Goal: Information Seeking & Learning: Learn about a topic

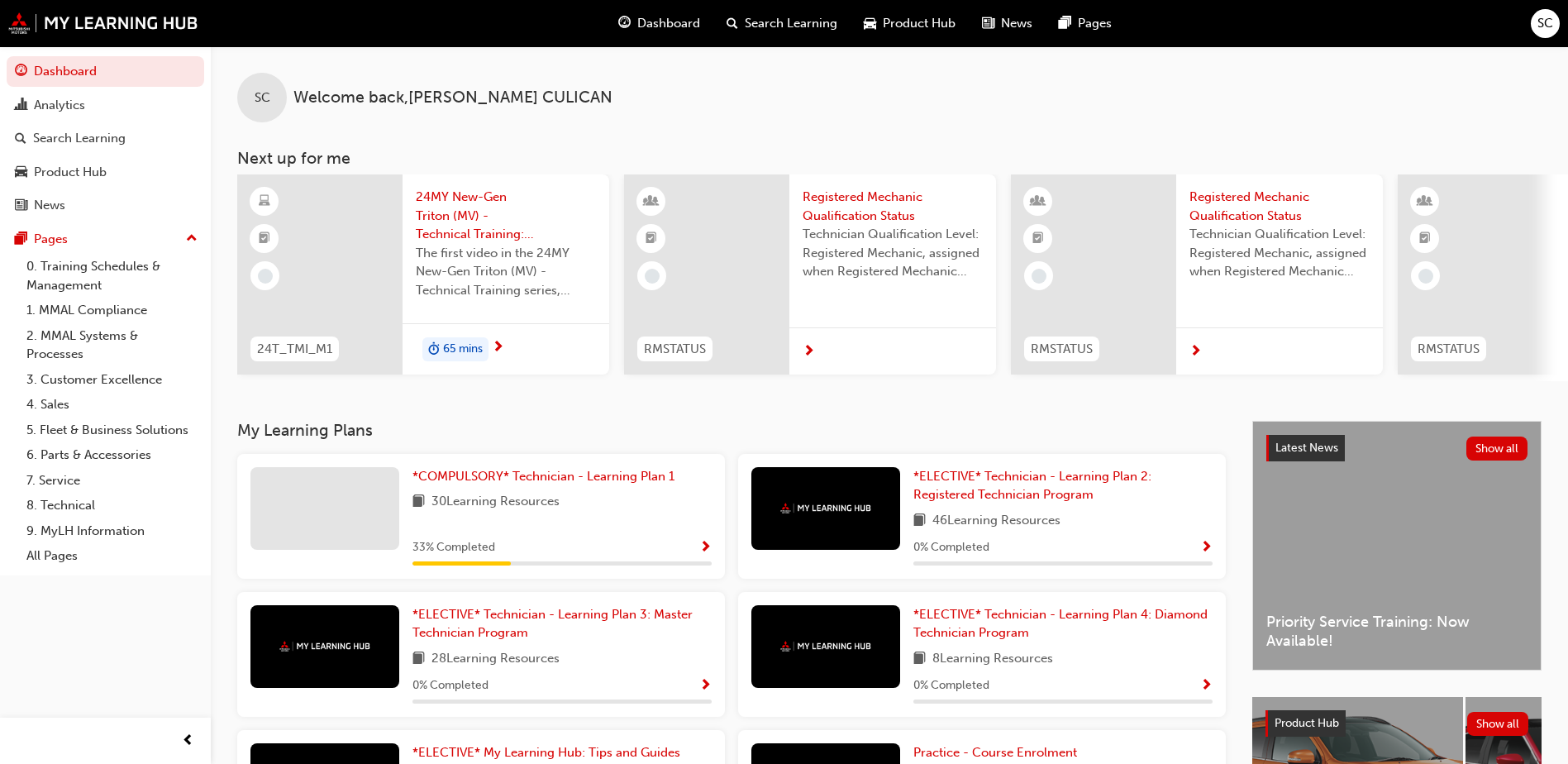
click at [454, 219] on span "24MY New-Gen Triton (MV) - Technical Training: Video 1 of 3" at bounding box center [506, 215] width 180 height 56
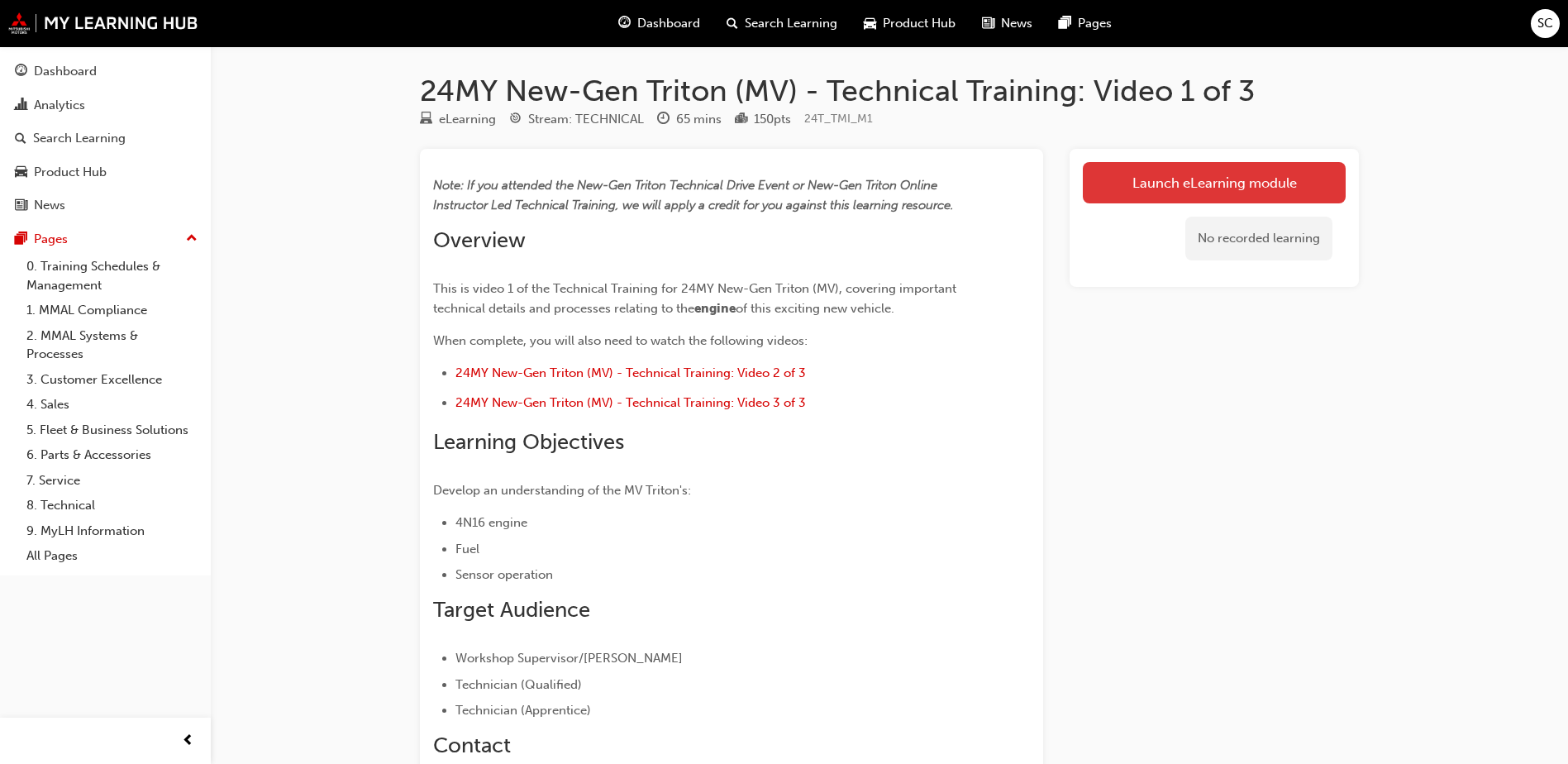
click at [1137, 179] on link "Launch eLearning module" at bounding box center [1214, 182] width 263 height 41
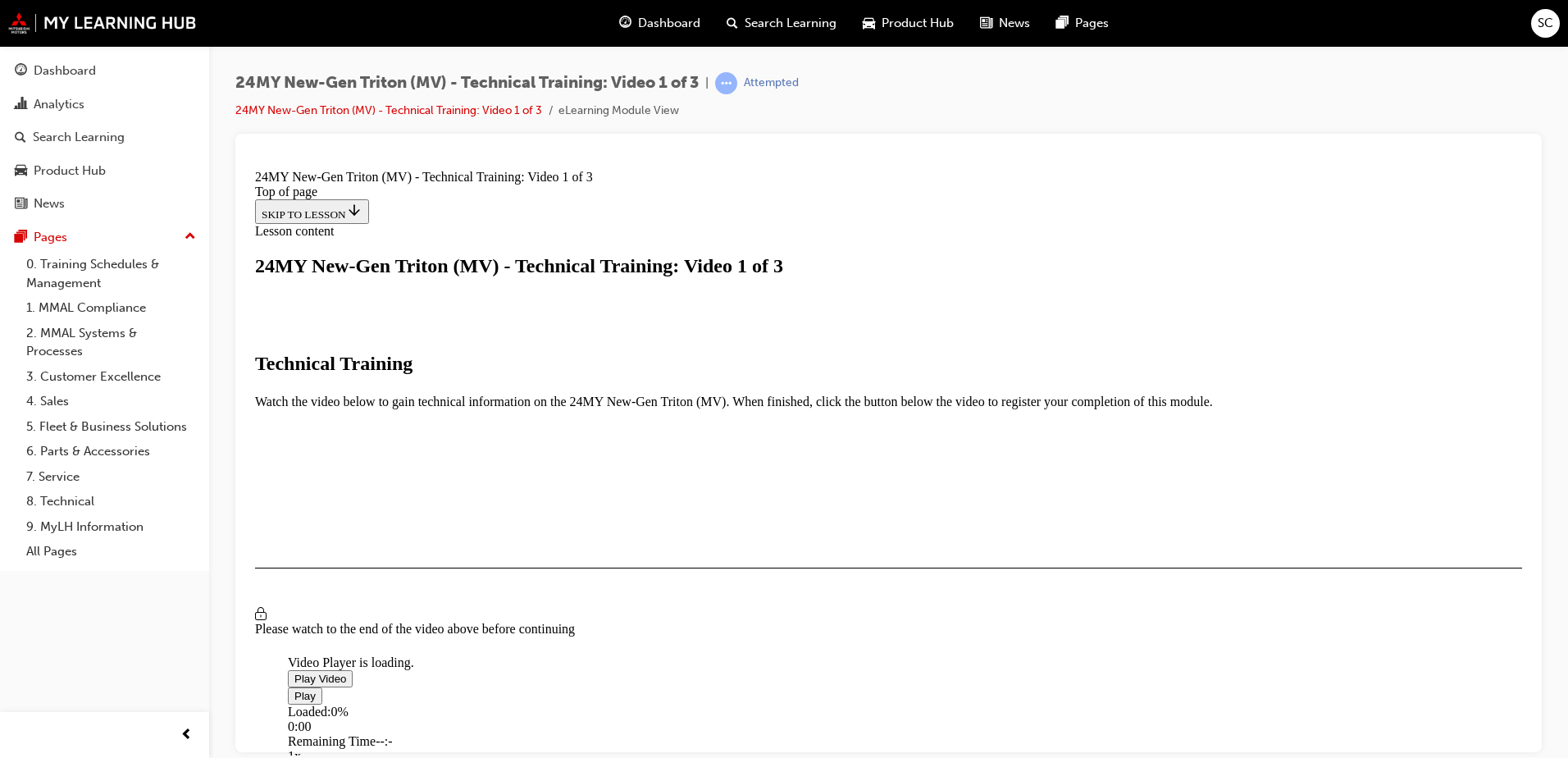
scroll to position [82, 0]
click at [295, 672] on span "Video player" at bounding box center [295, 678] width 0 height 12
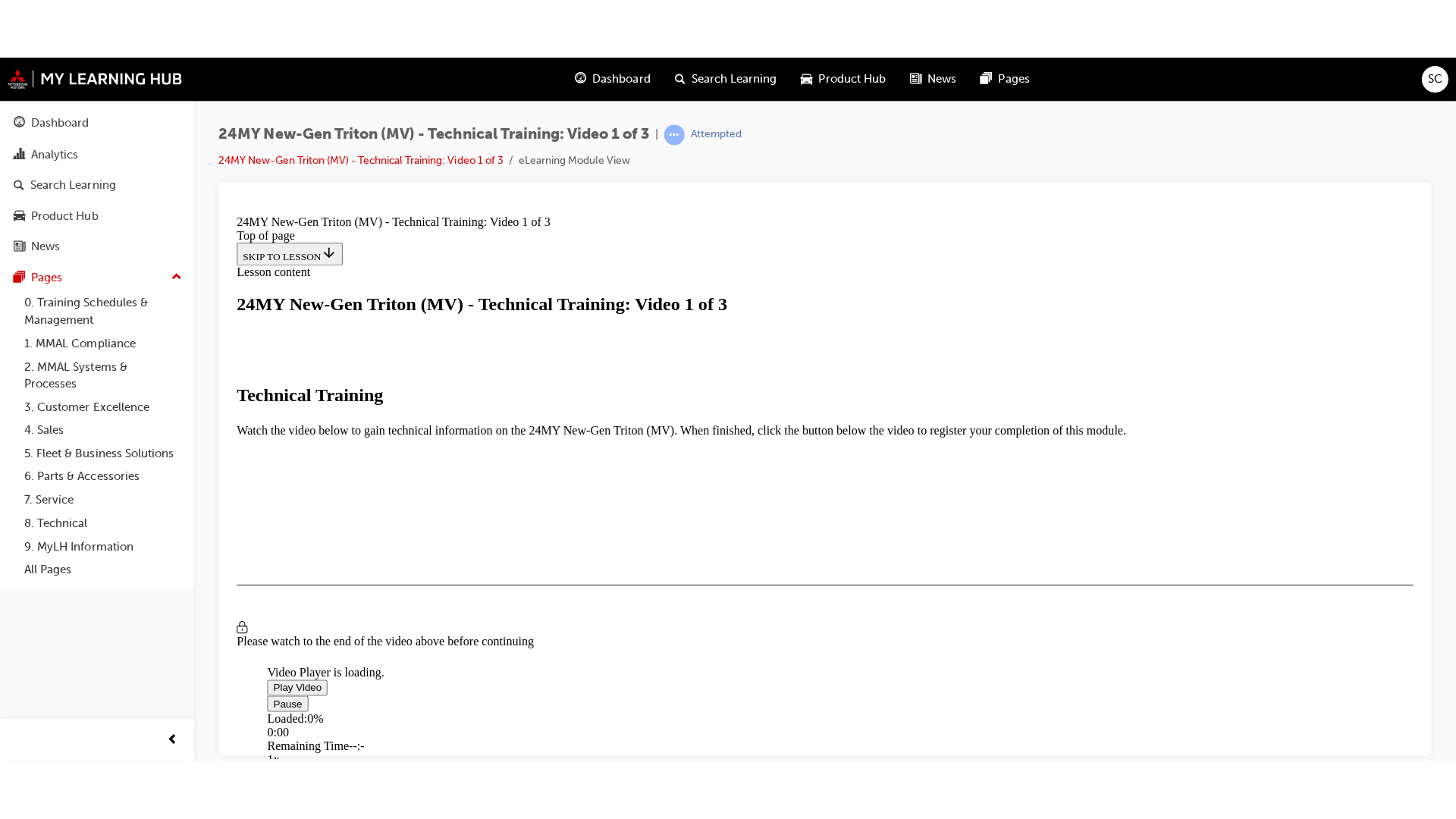
scroll to position [325, 0]
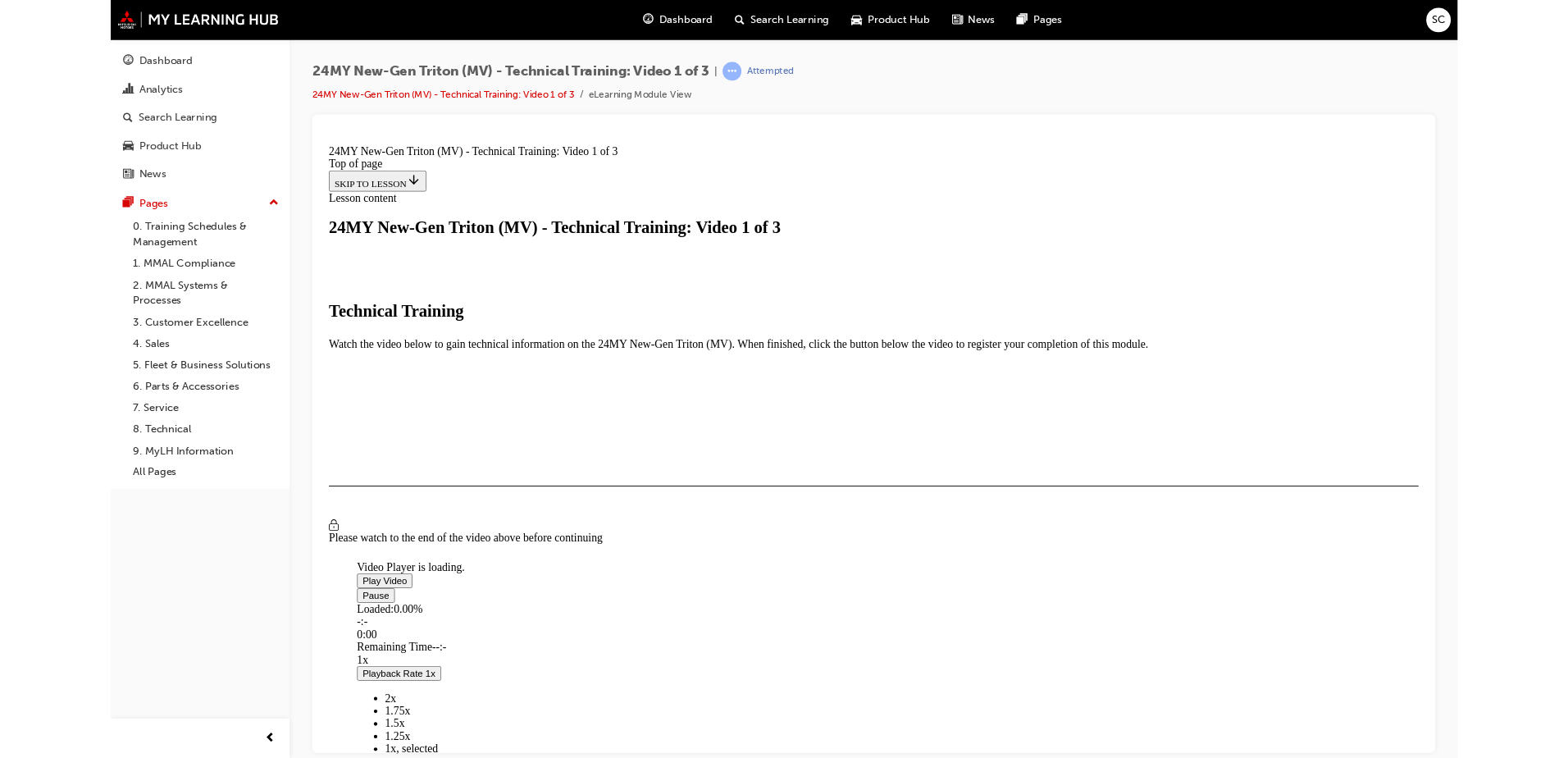
scroll to position [111, 0]
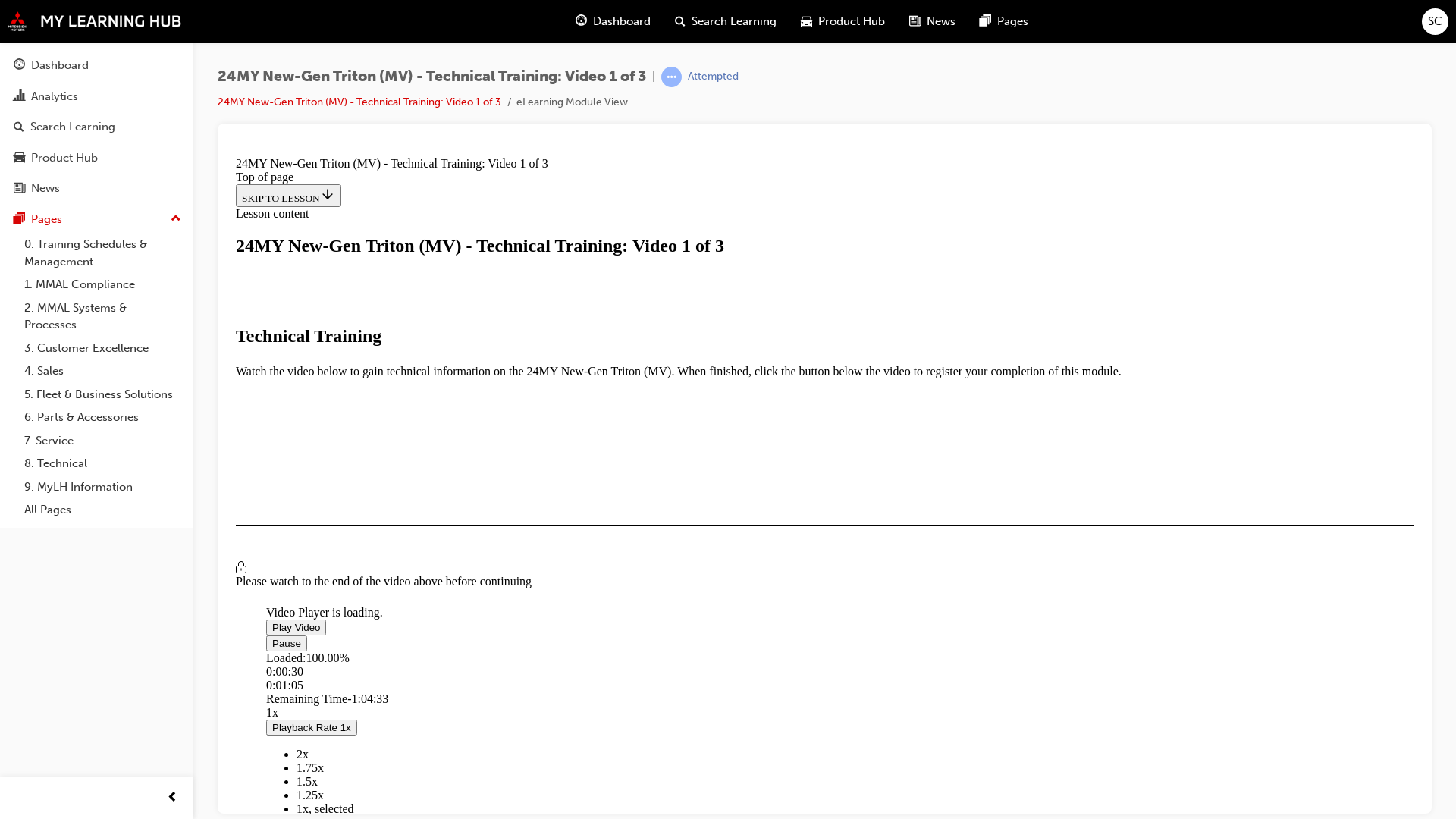
click at [300, 692] on div "Loaded : 100.00% 0:00:30 0:01:05" at bounding box center [995, 671] width 1458 height 41
click at [293, 692] on div "0:01:14" at bounding box center [279, 685] width 27 height 14
click at [493, 520] on video "Video player" at bounding box center [380, 532] width 227 height 114
click at [273, 621] on span "Video player" at bounding box center [273, 626] width 0 height 11
click at [319, 692] on div "Loaded : 100.00% 0:01:47 0:02:11" at bounding box center [995, 671] width 1458 height 41
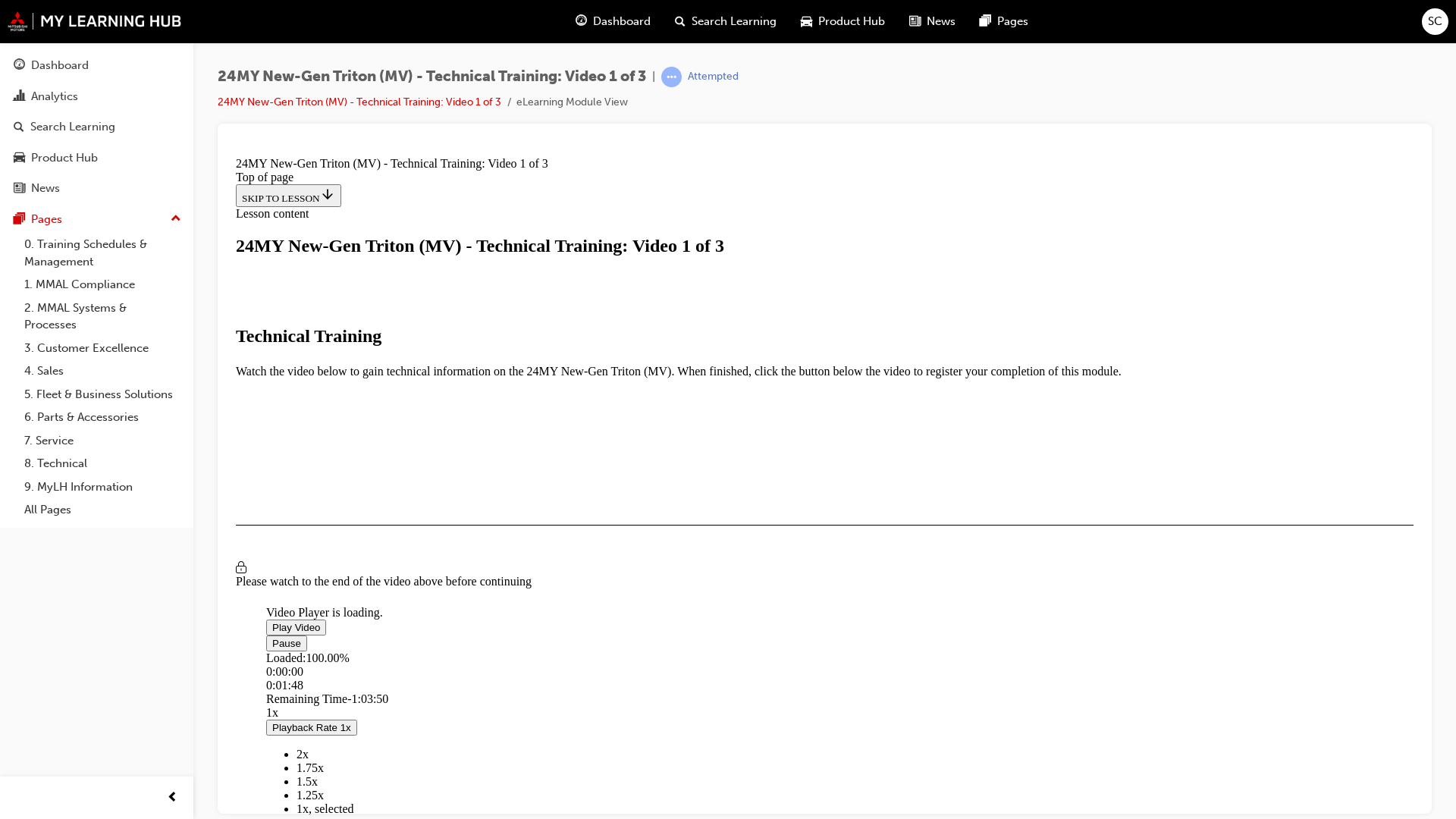
click at [273, 648] on span "Video player" at bounding box center [273, 642] width 0 height 11
click at [273, 621] on span "Video player" at bounding box center [273, 626] width 0 height 11
click at [493, 475] on video "Video player" at bounding box center [380, 532] width 227 height 114
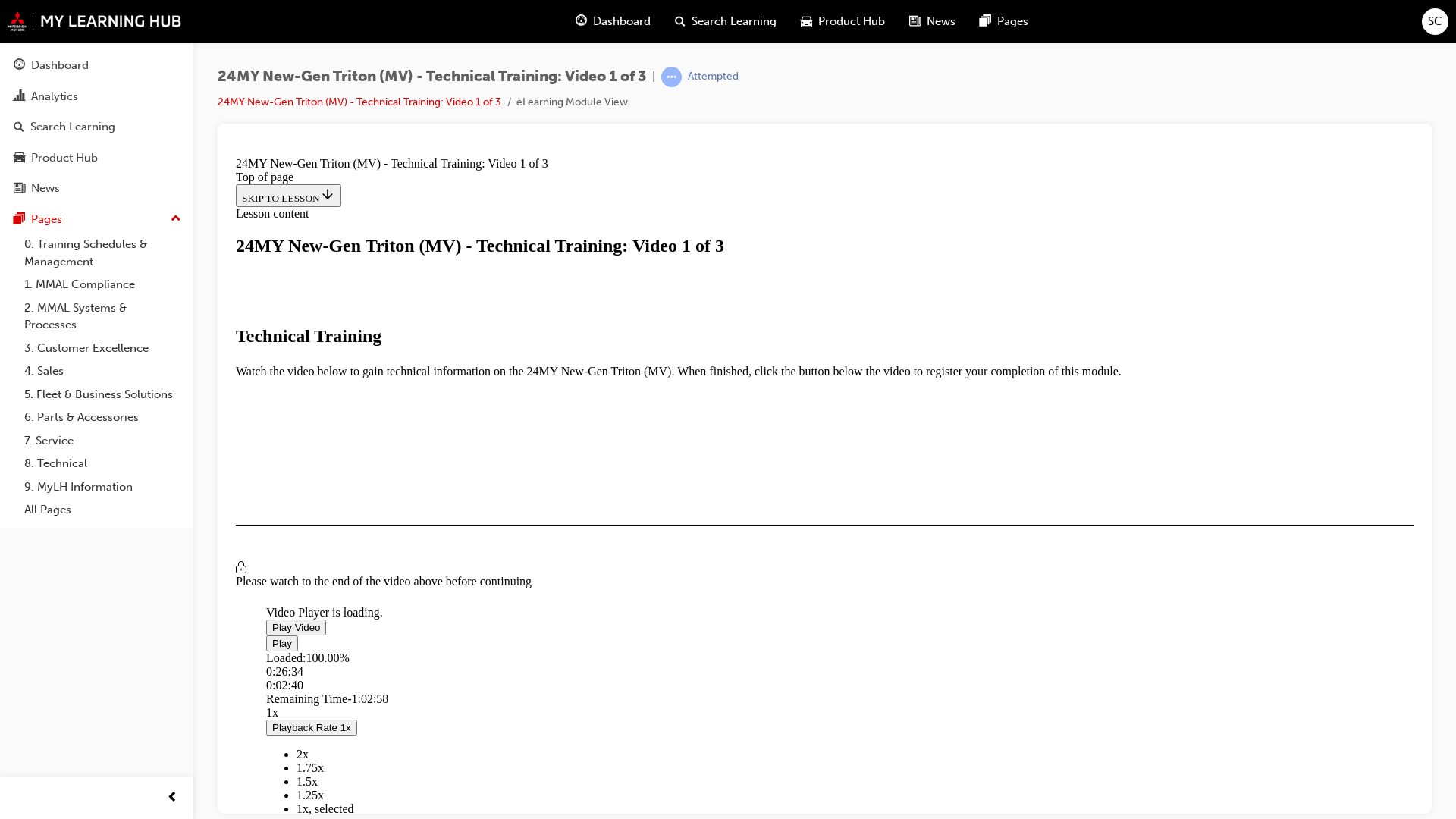
click at [273, 621] on span "Video player" at bounding box center [273, 626] width 0 height 11
click at [493, 588] on video "Video player" at bounding box center [380, 532] width 227 height 114
click at [493, 509] on video "Video player" at bounding box center [380, 532] width 227 height 114
click at [273, 621] on span "Video player" at bounding box center [273, 626] width 0 height 11
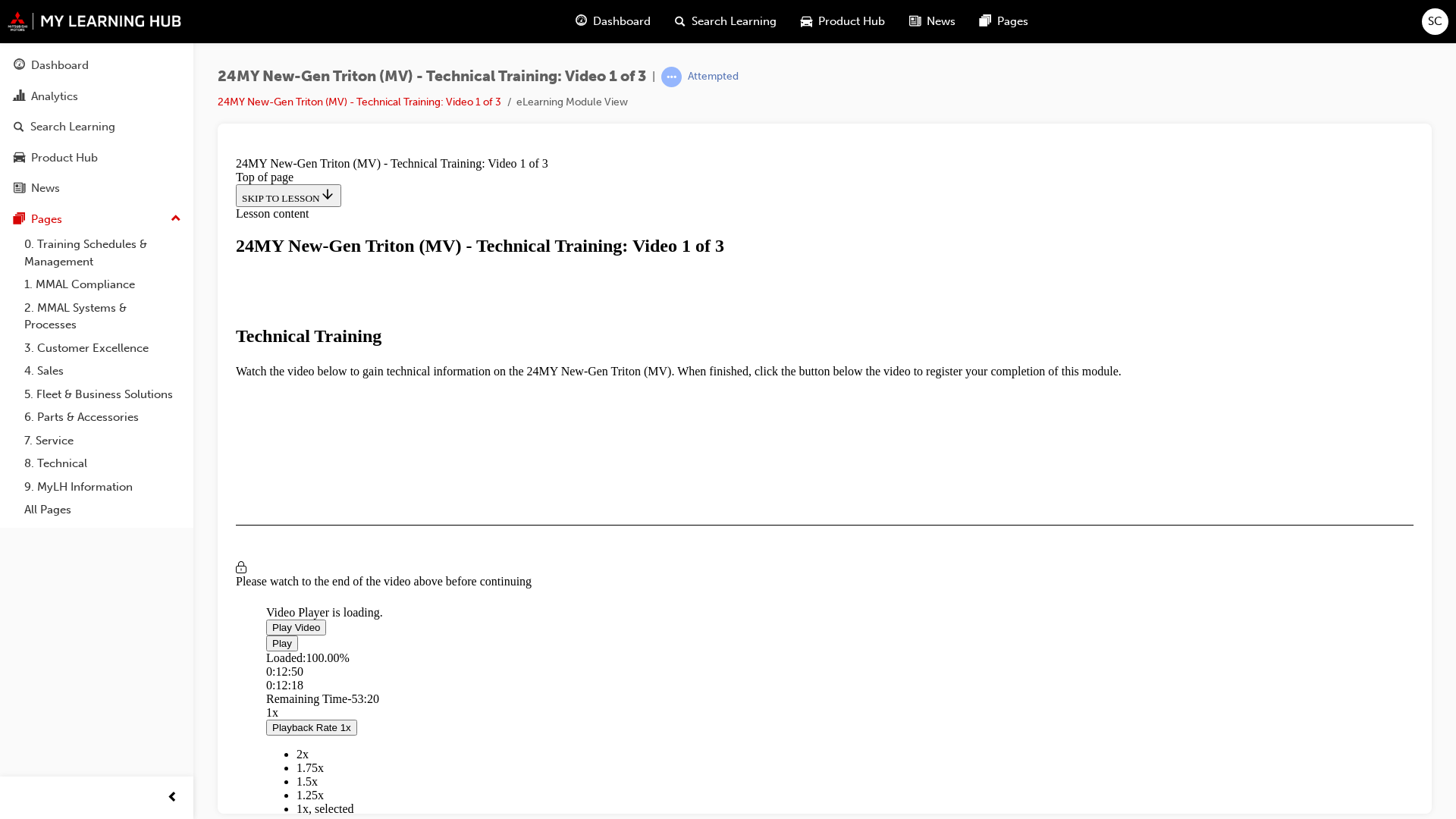
drag, startPoint x: 507, startPoint y: 941, endPoint x: 519, endPoint y: 941, distance: 12.0
click at [519, 692] on div "Loaded : 100.00% 0:12:50 0:12:18" at bounding box center [995, 671] width 1458 height 41
click at [493, 475] on video "Video player" at bounding box center [380, 532] width 227 height 114
click at [273, 621] on span "Video player" at bounding box center [273, 626] width 0 height 11
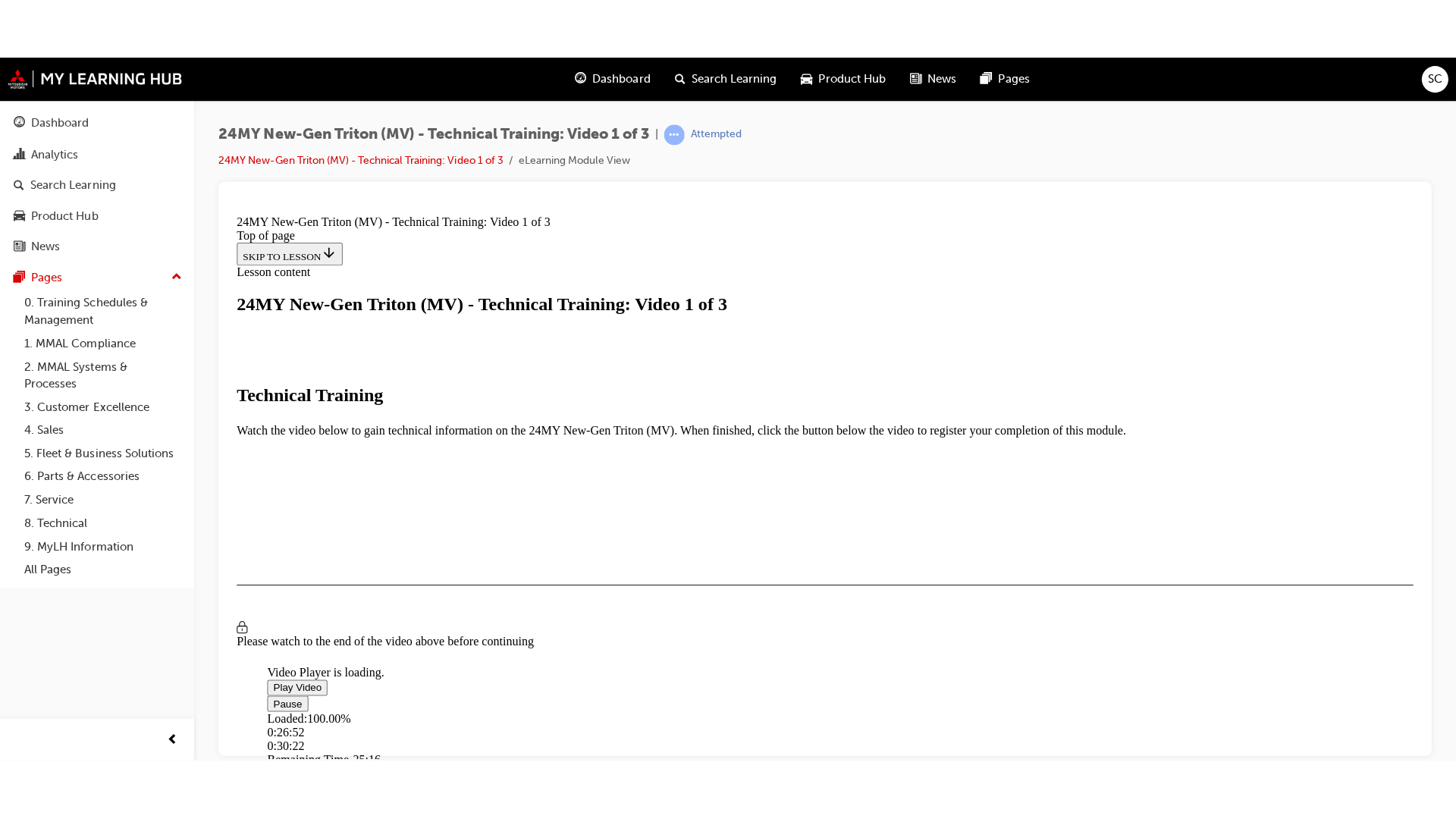
scroll to position [254, 0]
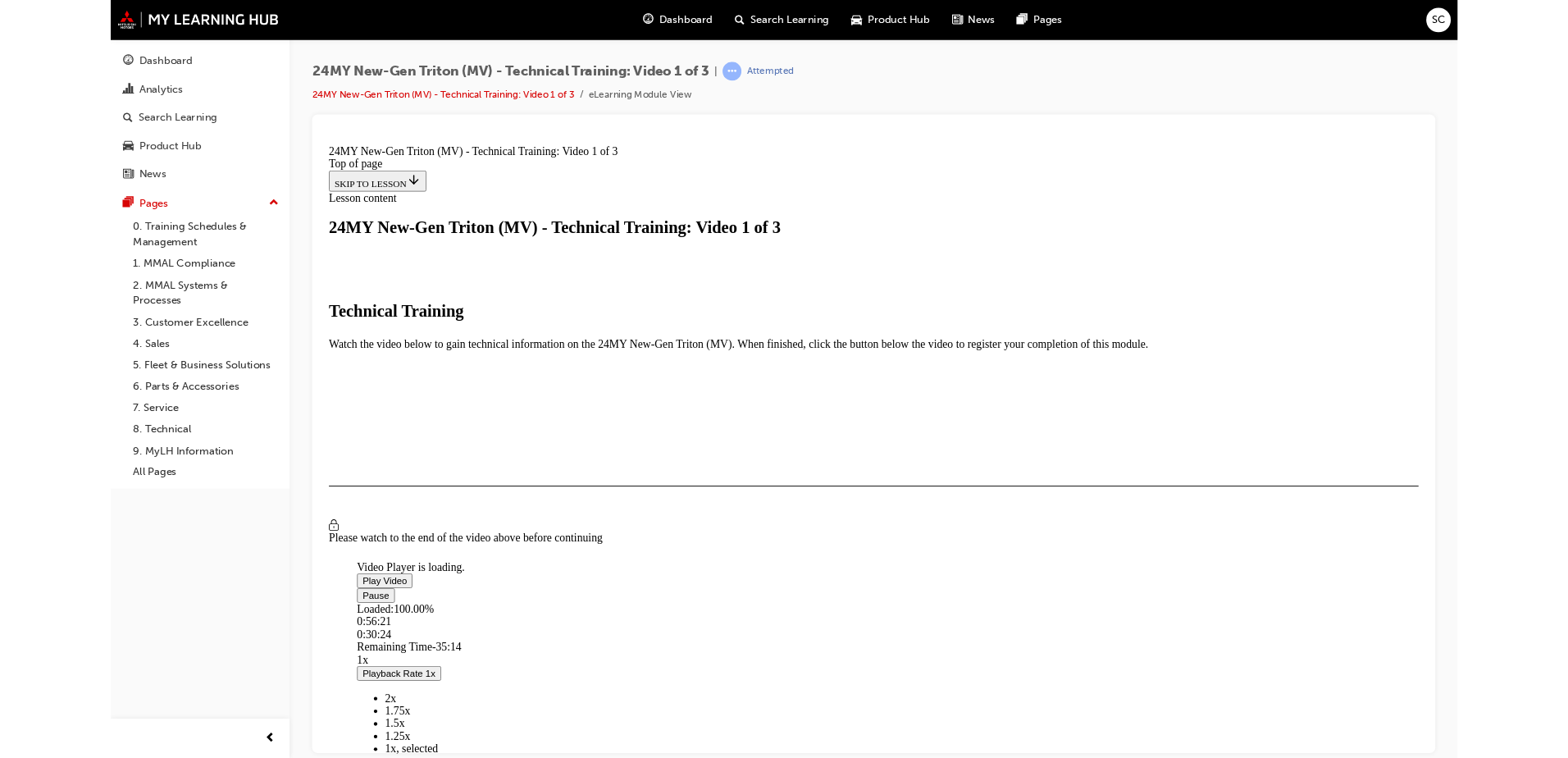
scroll to position [111, 0]
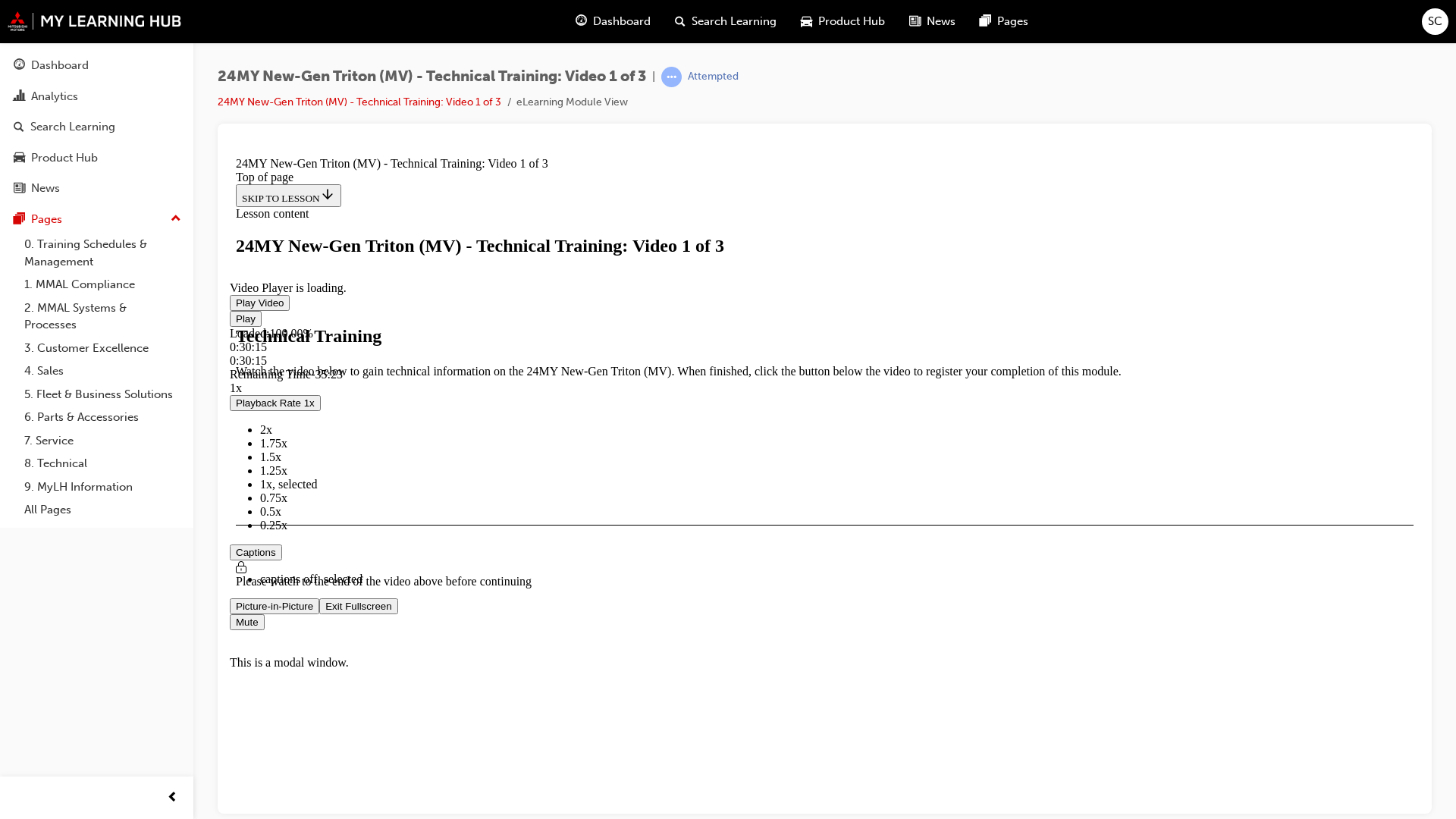
click at [828, 367] on div "Loaded : 100.00% 0:30:15 0:30:15" at bounding box center [825, 346] width 1190 height 41
click at [458, 264] on video "Video player" at bounding box center [343, 207] width 227 height 114
click at [942, 367] on div "Loaded : 100.00% 0:36:36 0:37:41" at bounding box center [825, 346] width 1190 height 41
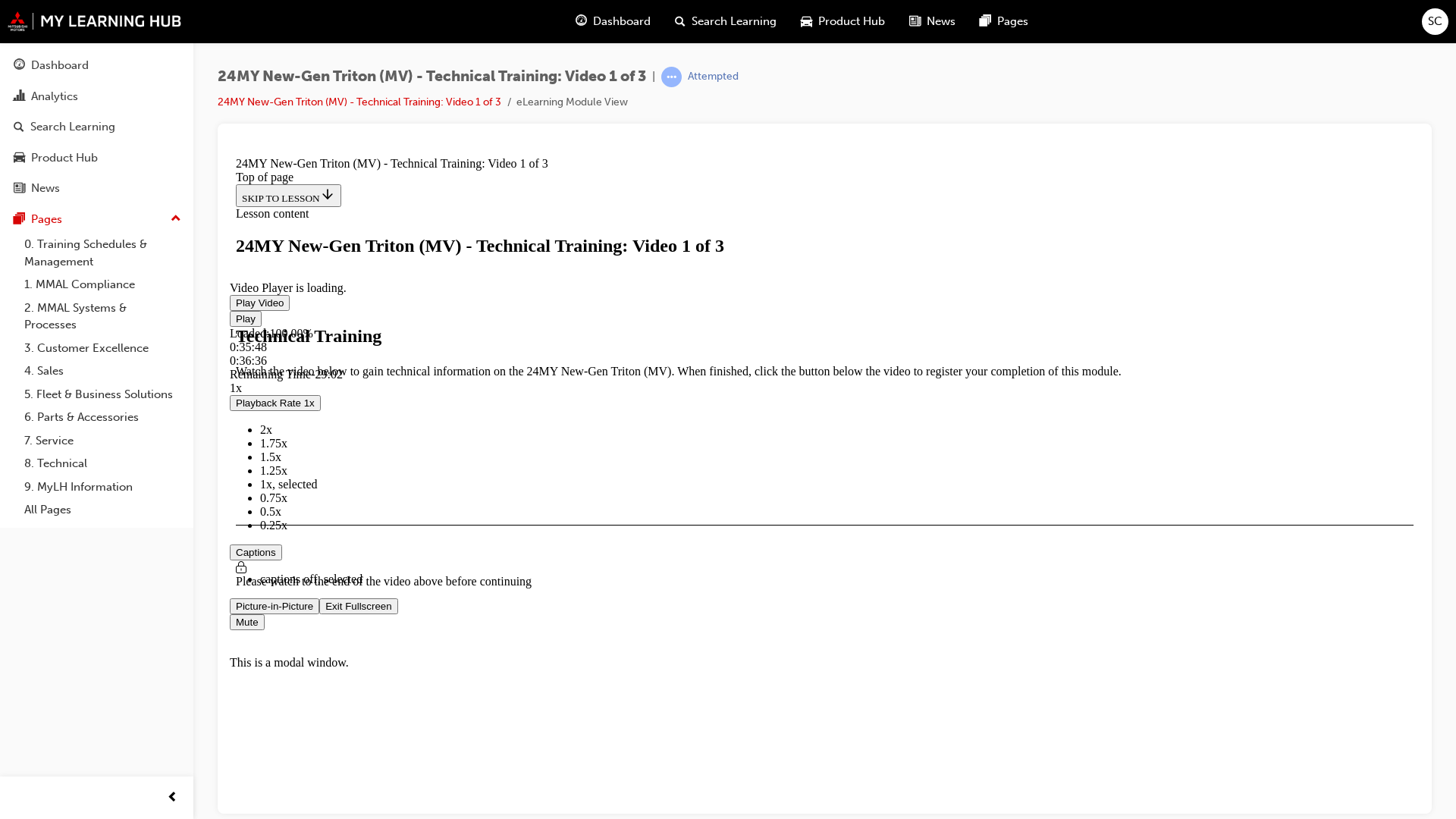
click at [458, 264] on video "Video player" at bounding box center [343, 207] width 227 height 114
drag, startPoint x: 242, startPoint y: 791, endPoint x: 900, endPoint y: 614, distance: 681.4
click at [458, 264] on video "Video player" at bounding box center [343, 207] width 227 height 114
click at [1076, 367] on div "Loaded : 100.00% 0:44:07 0:44:58" at bounding box center [825, 346] width 1190 height 41
click at [236, 308] on span "Video player" at bounding box center [236, 301] width 0 height 11
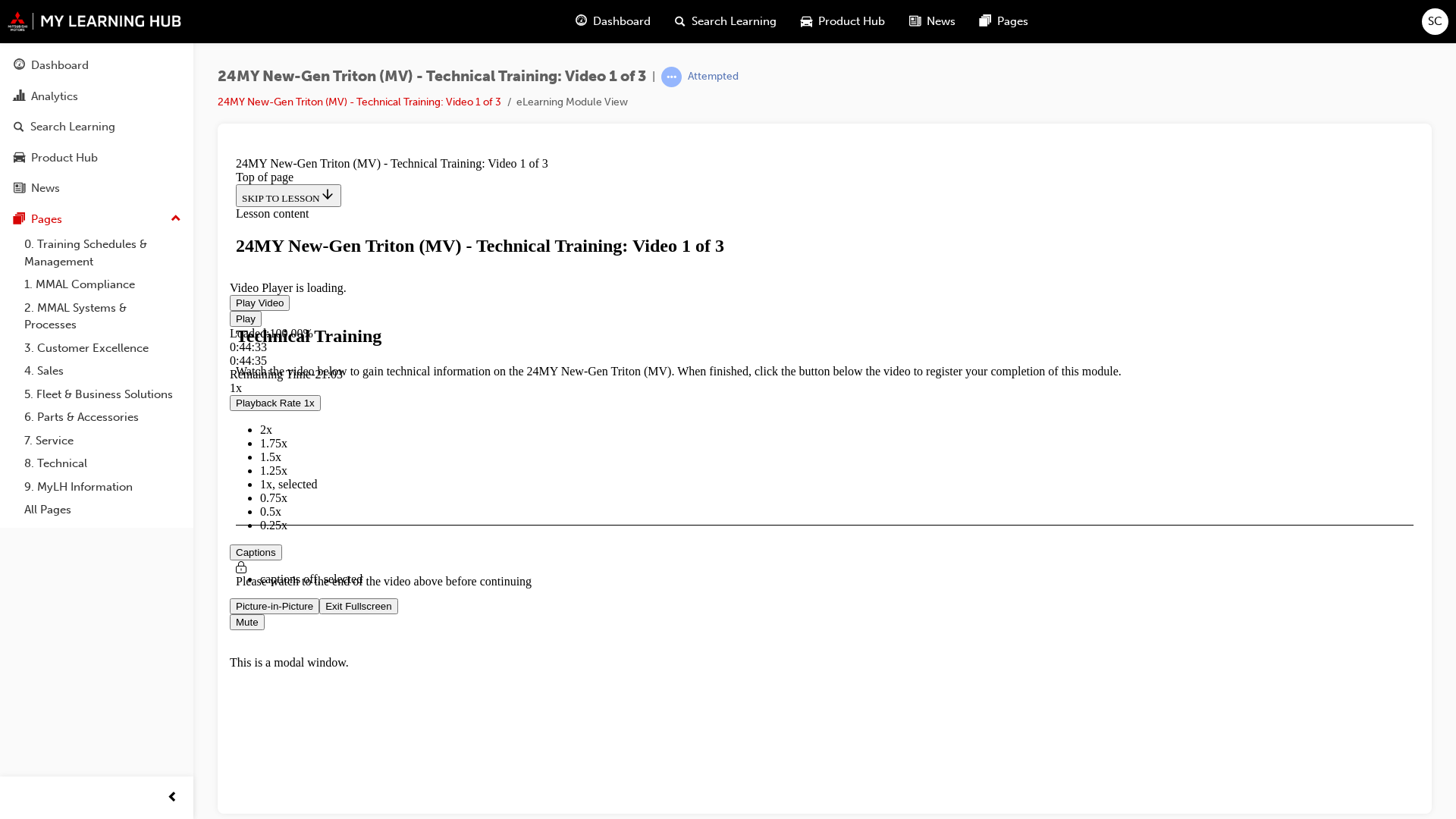
click at [1039, 367] on div "0:44:35" at bounding box center [634, 361] width 809 height 14
click at [458, 264] on video "Video player" at bounding box center [343, 207] width 227 height 114
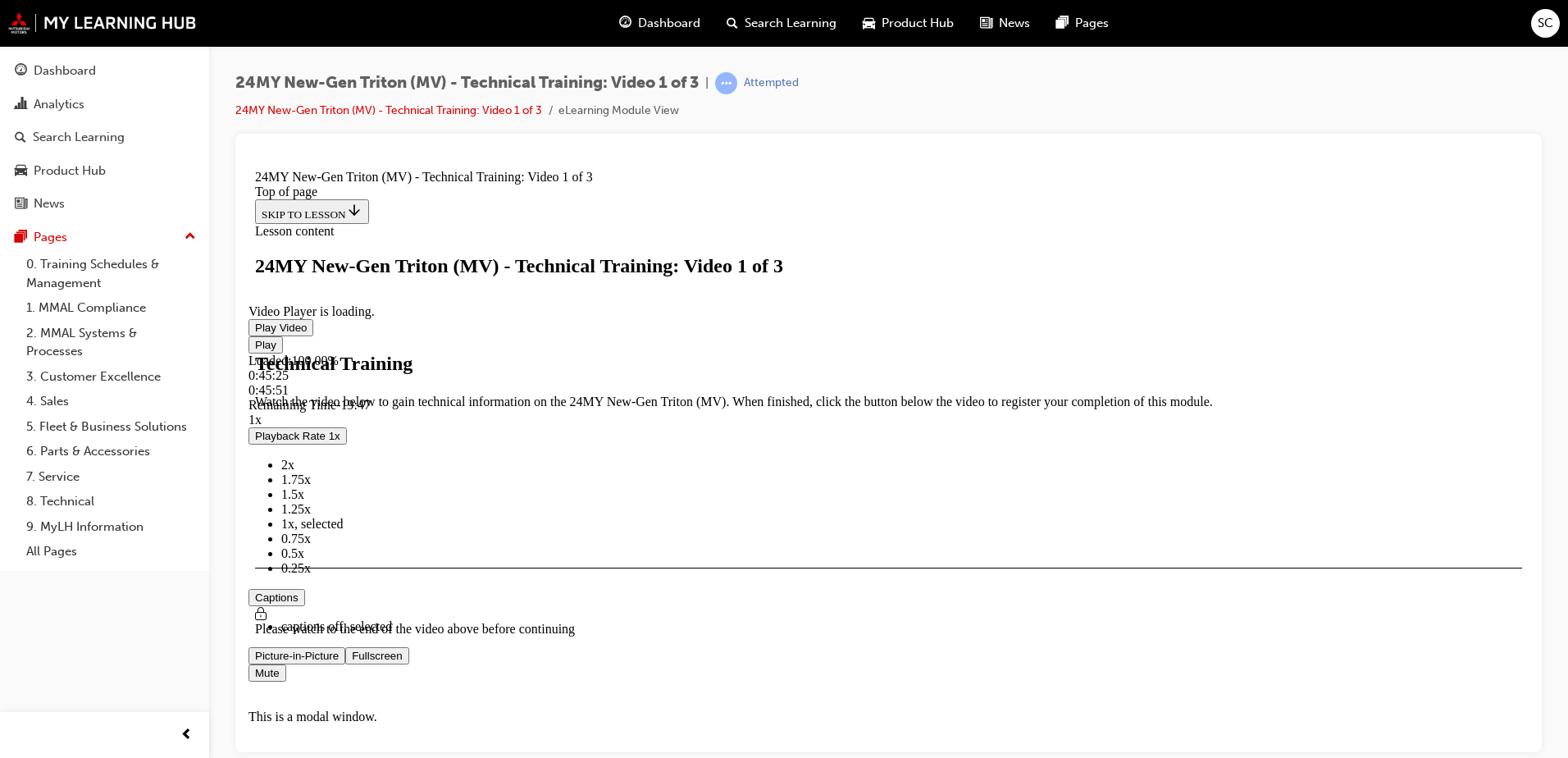
scroll to position [275, 0]
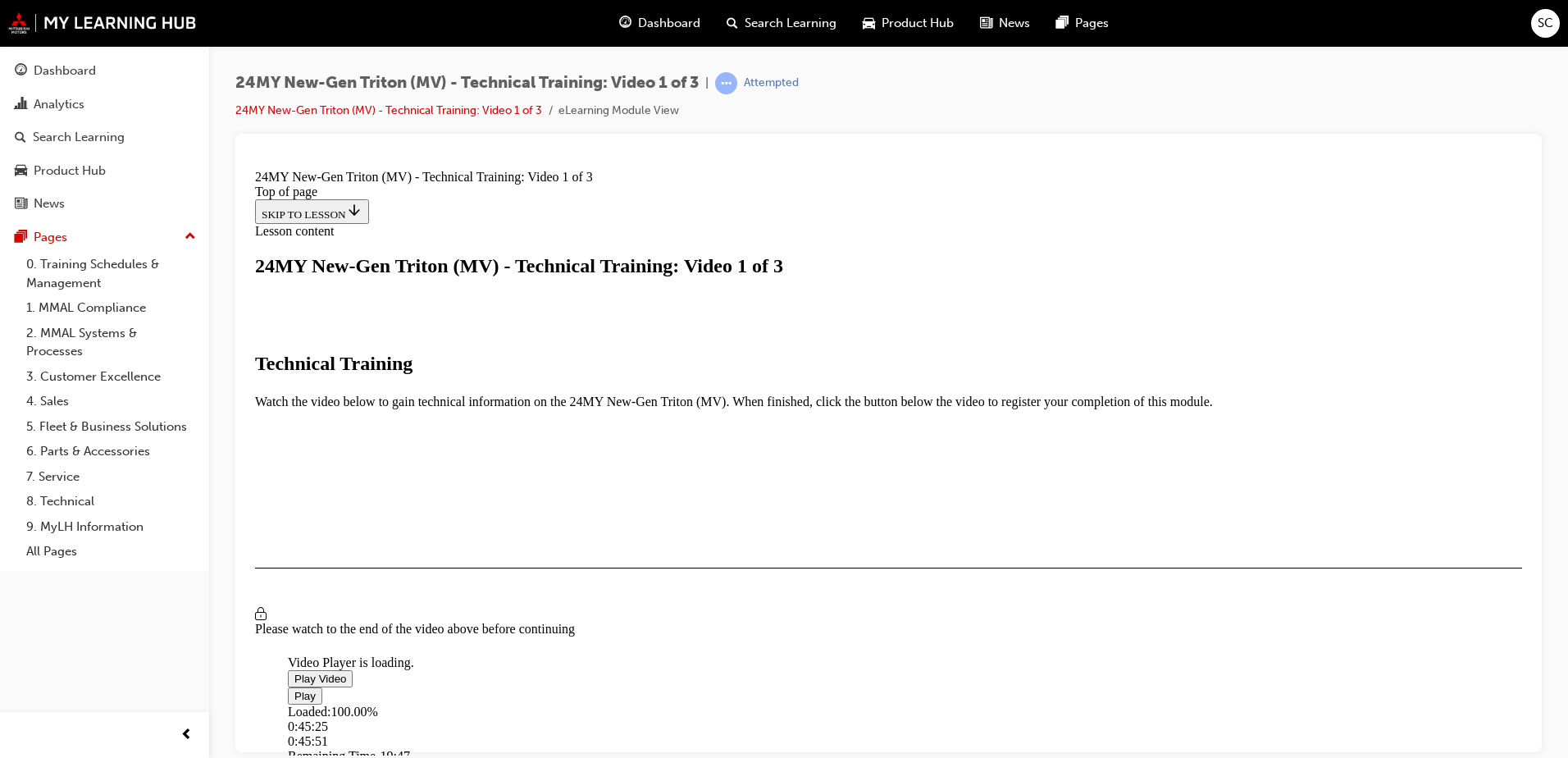
drag, startPoint x: 1267, startPoint y: 480, endPoint x: 1298, endPoint y: 538, distance: 65.8
click at [534, 514] on video "Video player" at bounding box center [411, 576] width 246 height 123
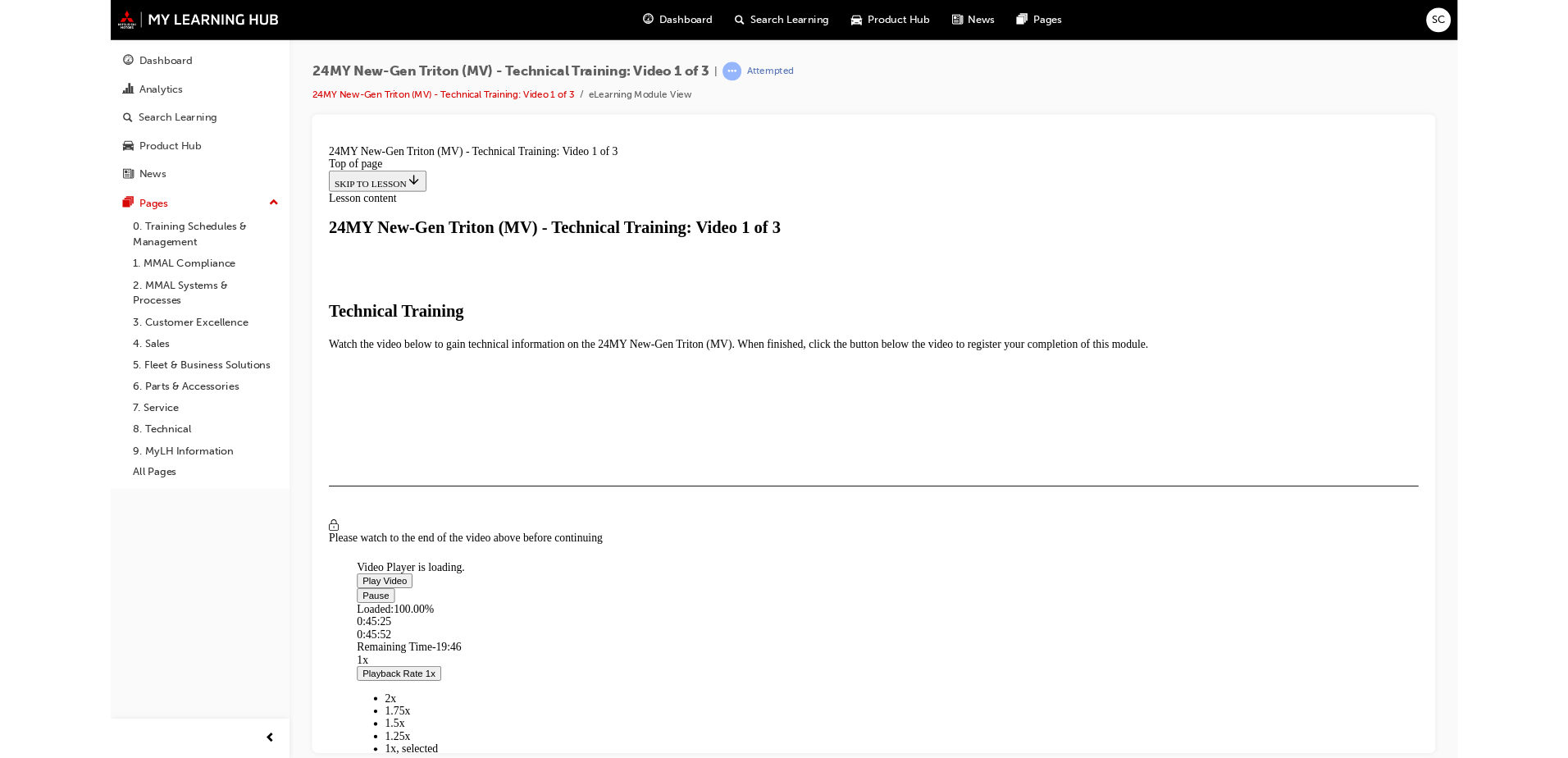
scroll to position [111, 0]
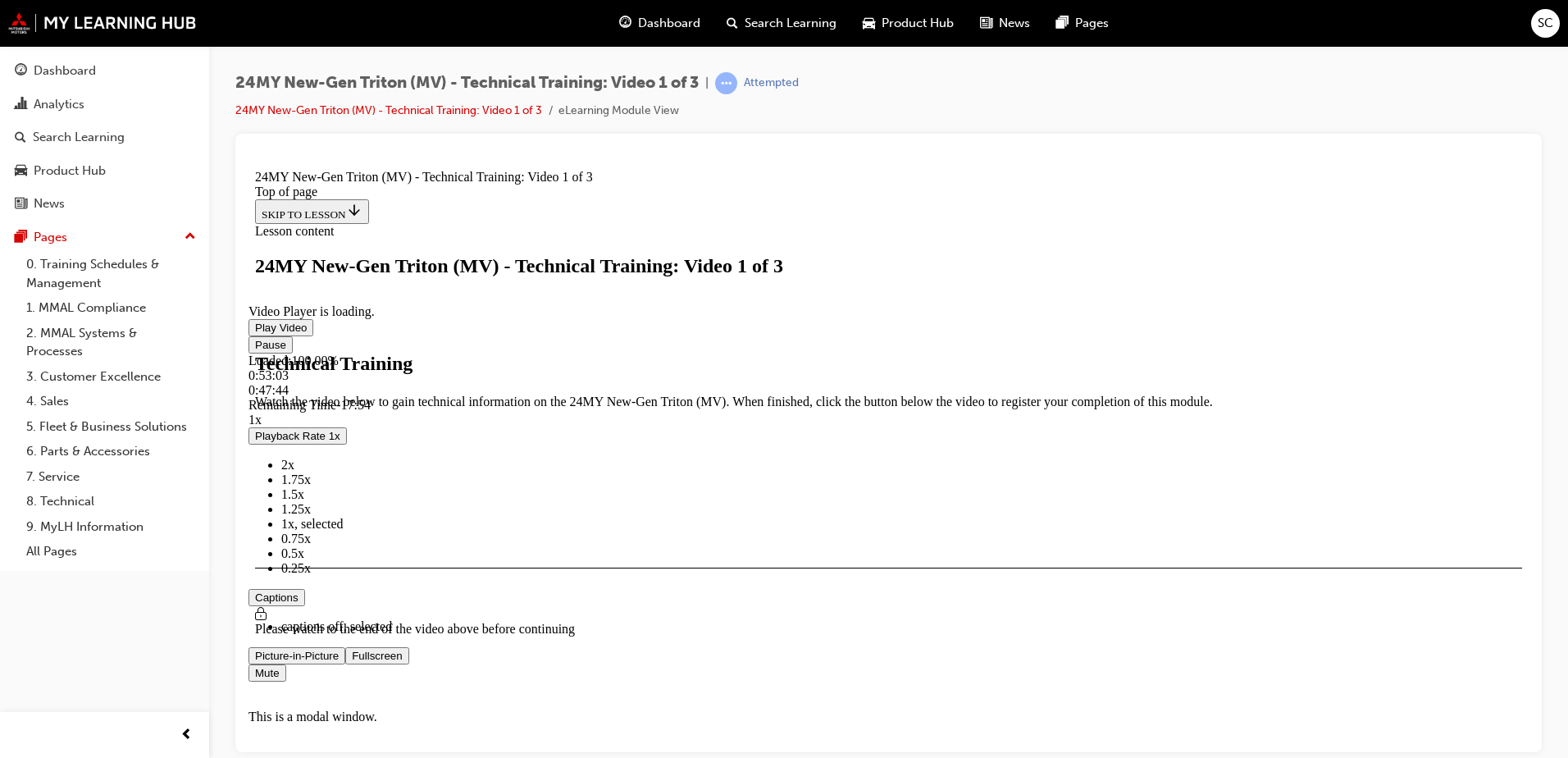
click at [346, 646] on button "Fullscreen" at bounding box center [377, 655] width 63 height 17
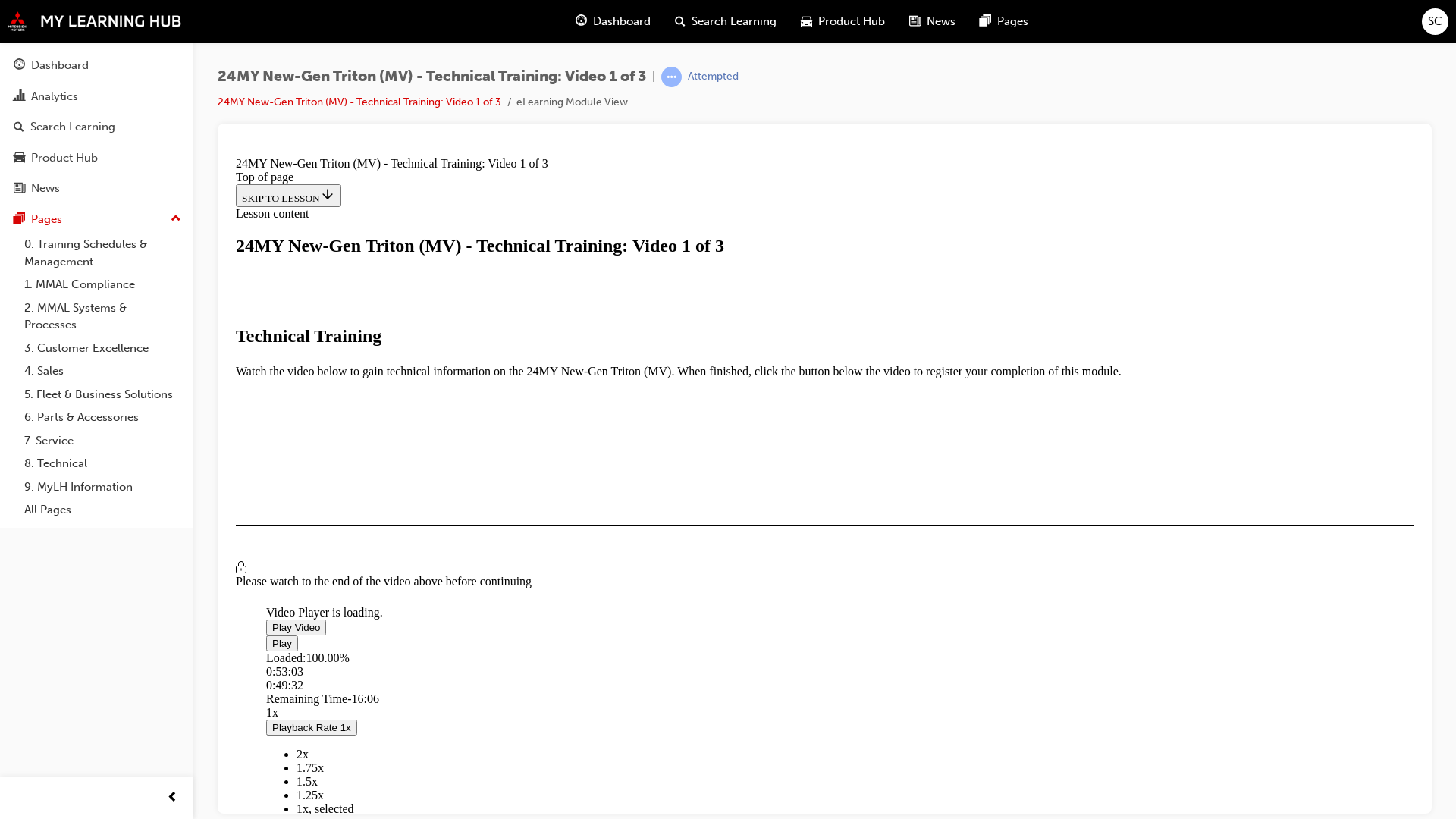
click at [493, 506] on video "Video player" at bounding box center [380, 532] width 227 height 114
click at [1255, 692] on div "Loaded : 100.00% 0:54:07 0:52:56" at bounding box center [995, 671] width 1458 height 41
drag, startPoint x: 1238, startPoint y: 941, endPoint x: 1258, endPoint y: 943, distance: 20.1
click at [1258, 692] on div "Loaded : 100.00% 0:53:23 0:52:57" at bounding box center [995, 671] width 1458 height 41
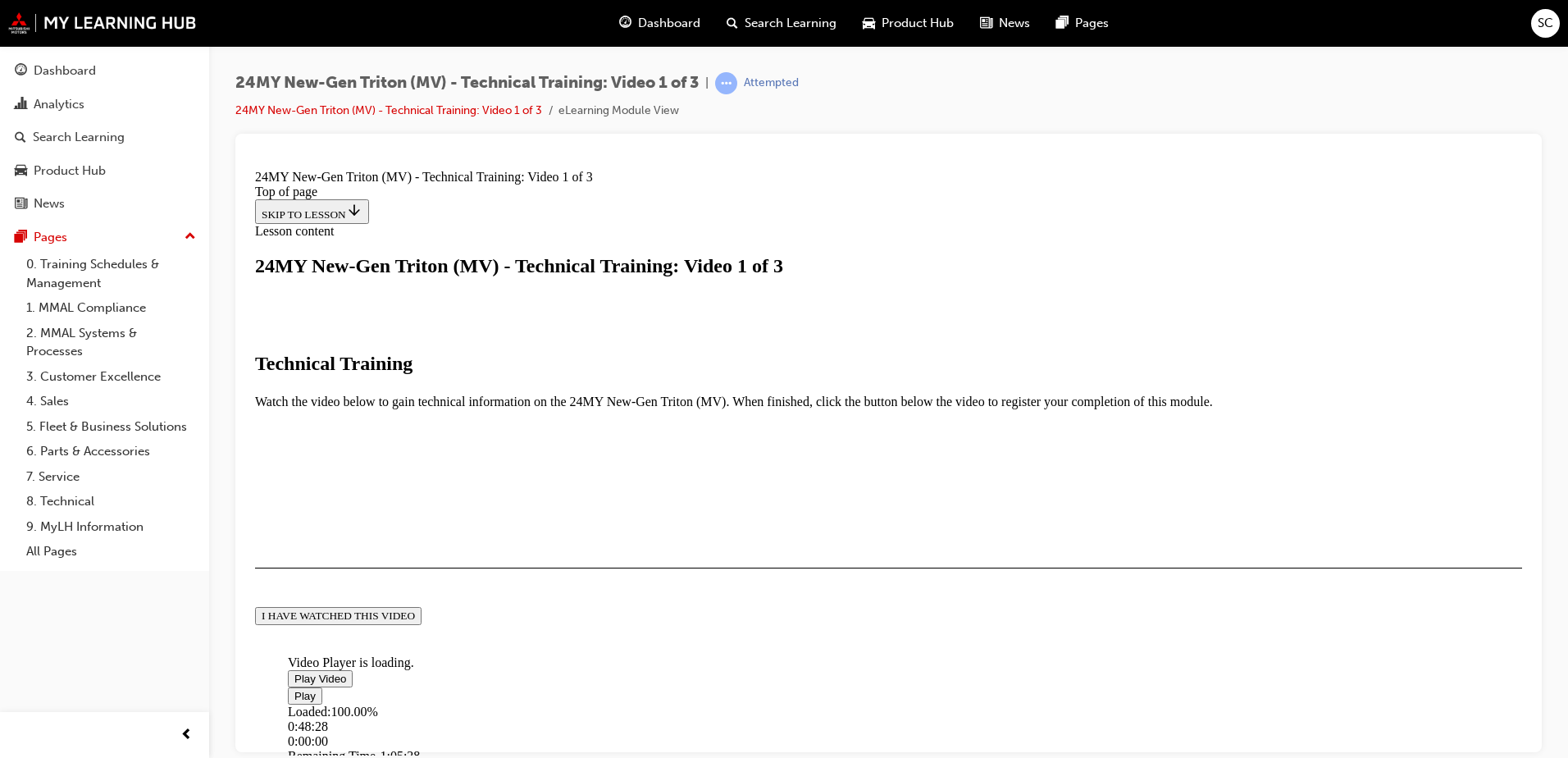
scroll to position [402, 0]
click at [421, 619] on button "I HAVE WATCHED THIS VIDEO" at bounding box center [338, 615] width 166 height 18
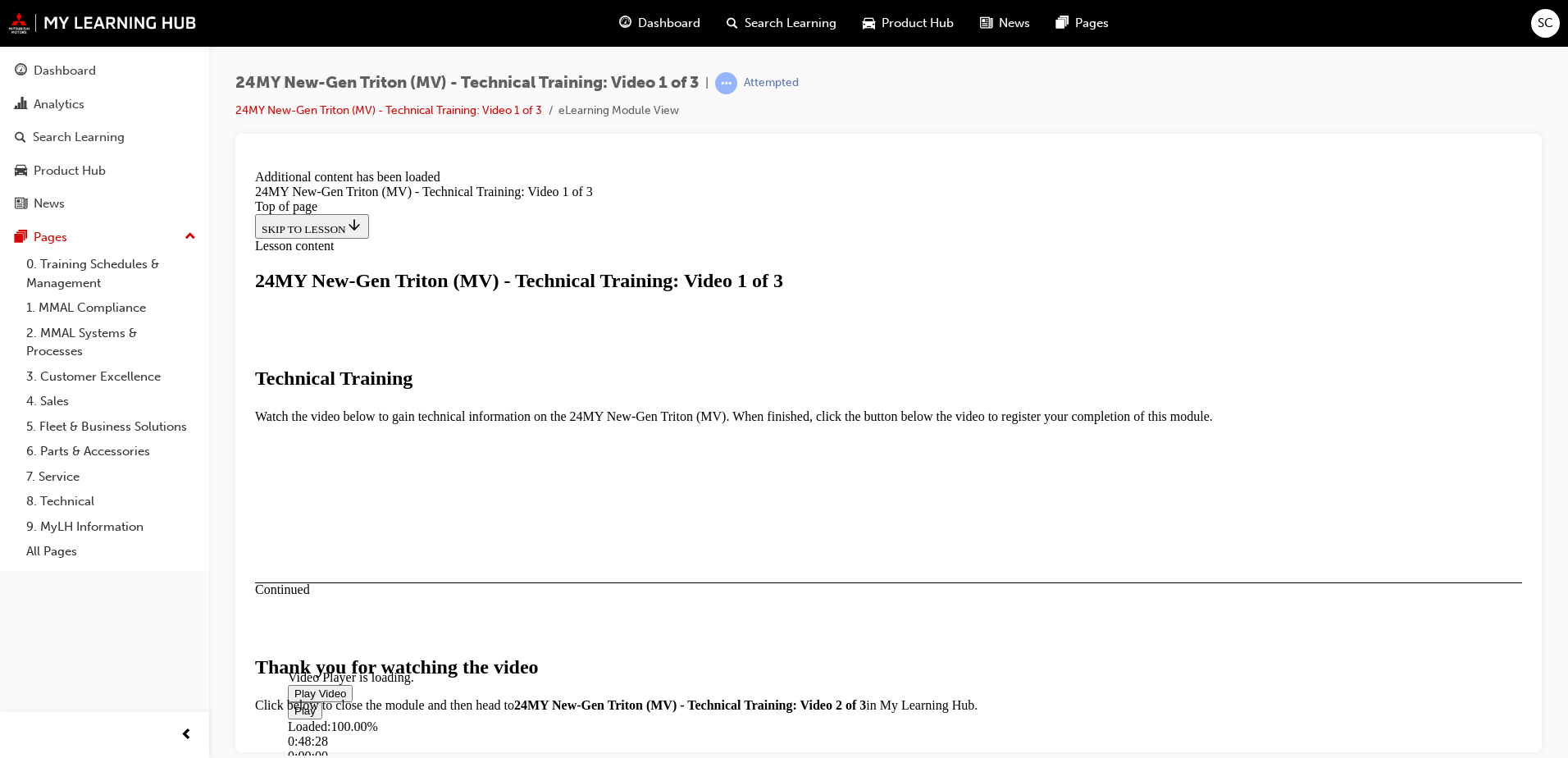
scroll to position [538, 0]
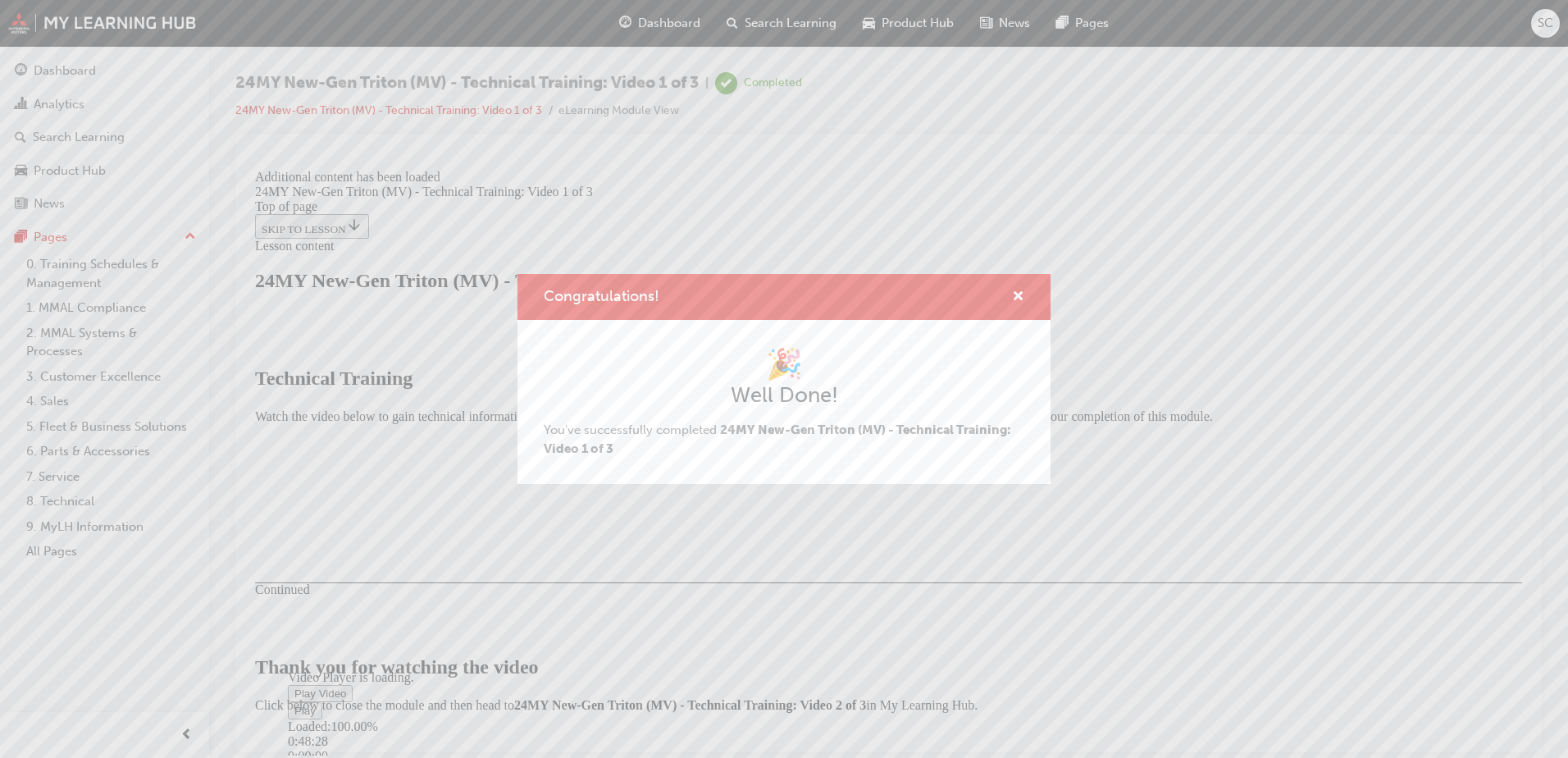
click at [1081, 634] on div "Congratulations! 🎉 Well Done! You've successfully completed 24MY New-Gen Triton…" at bounding box center [784, 379] width 1568 height 758
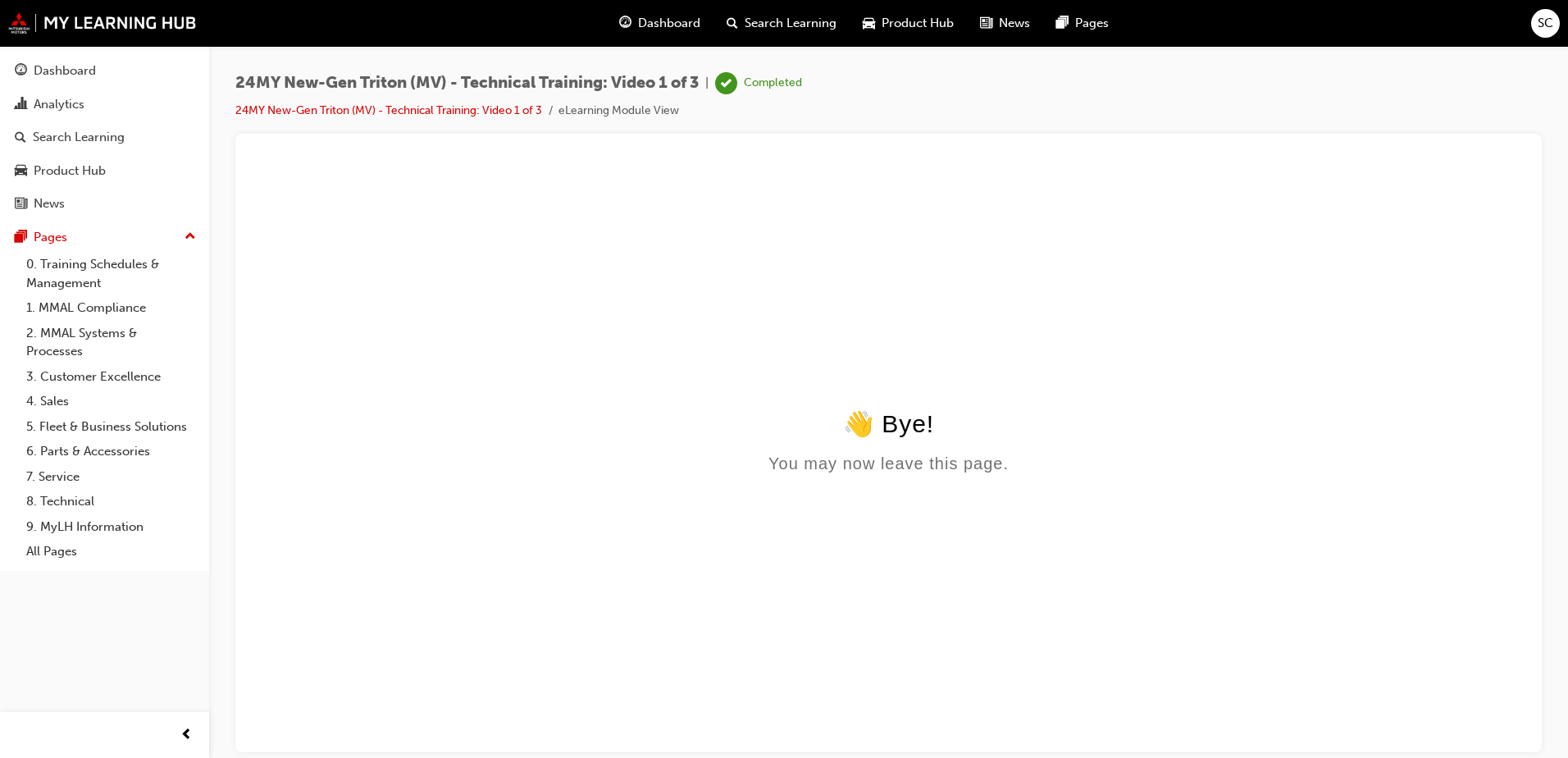
scroll to position [0, 0]
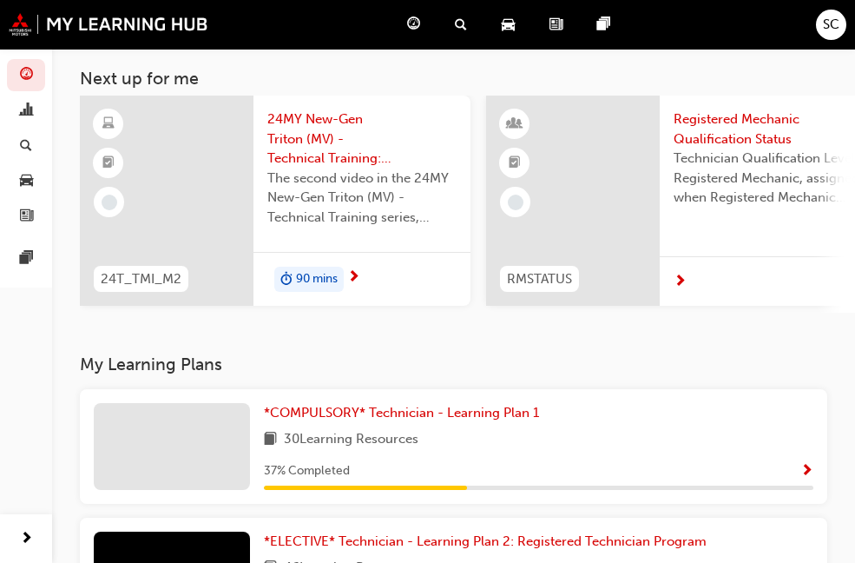
scroll to position [87, 0]
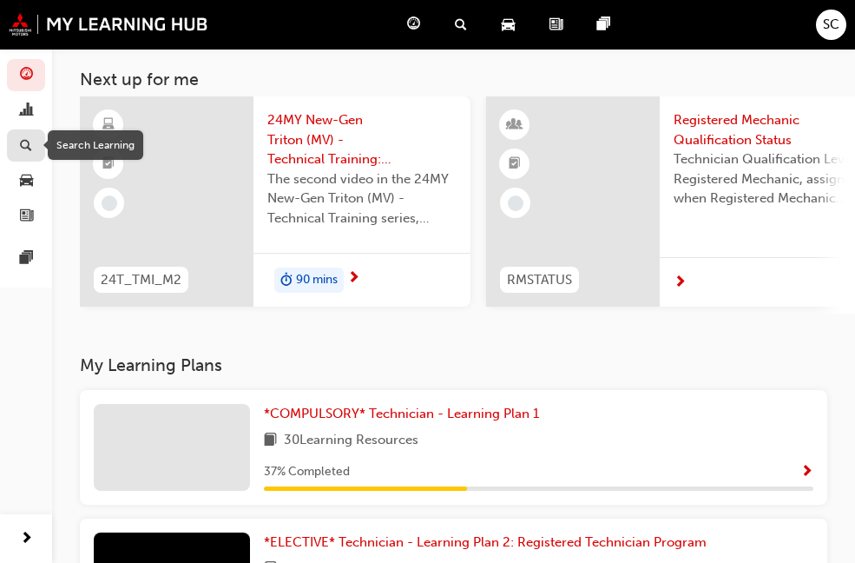
click at [35, 144] on div "button" at bounding box center [26, 146] width 21 height 22
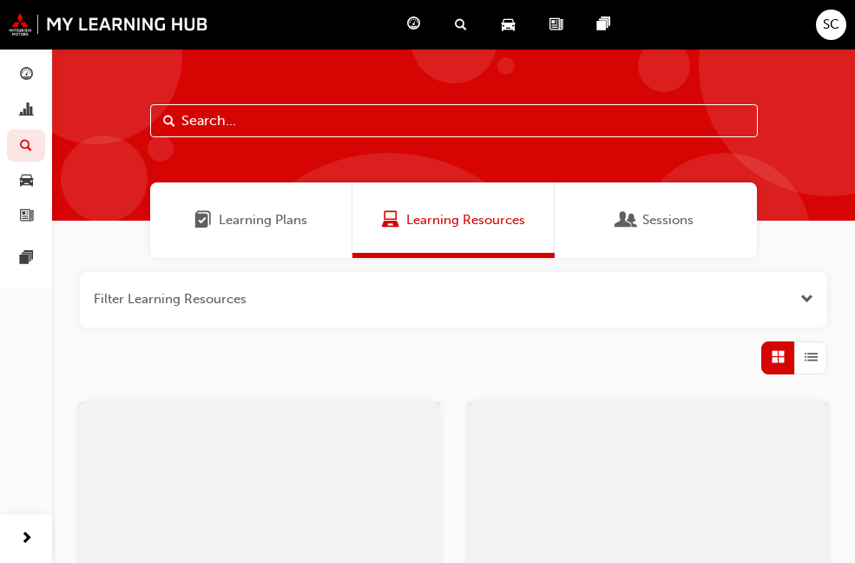
click at [199, 115] on input "text" at bounding box center [454, 120] width 608 height 33
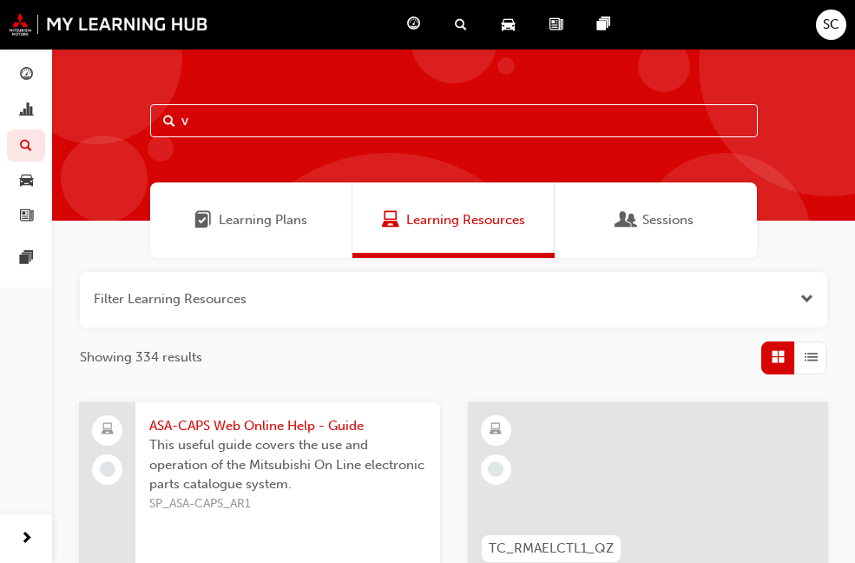
type input "v"
type input "a"
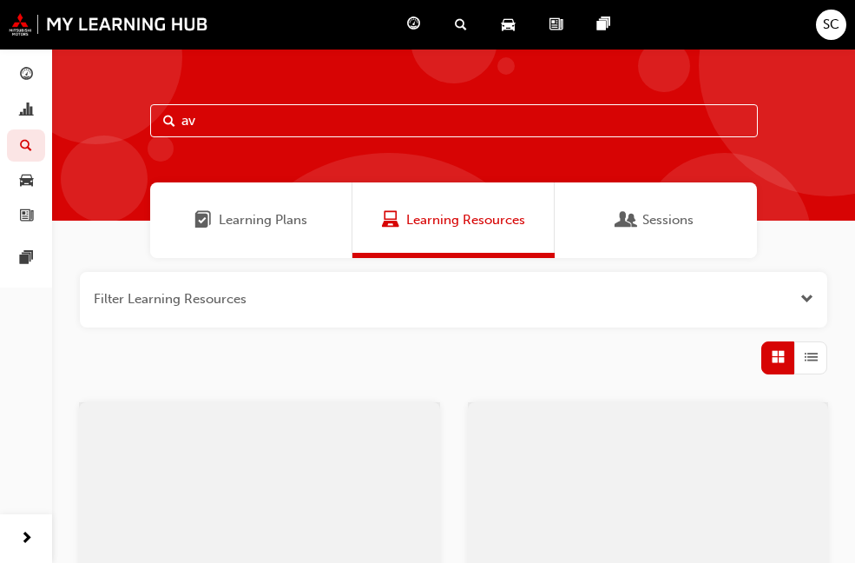
type input "a"
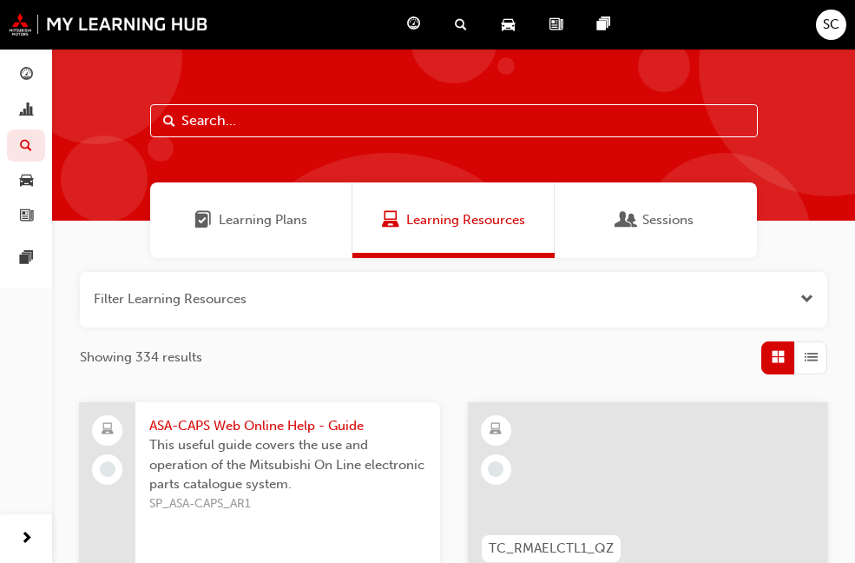
type input "a"
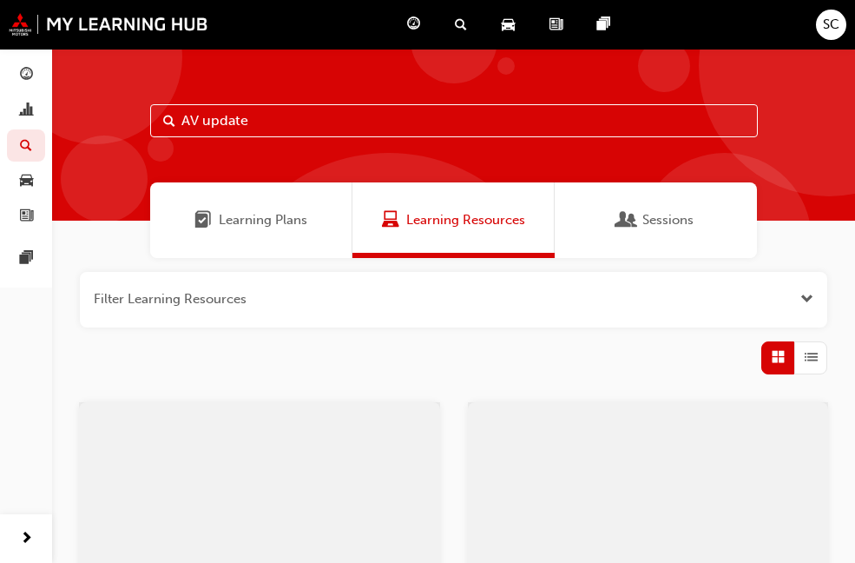
type input "AV update"
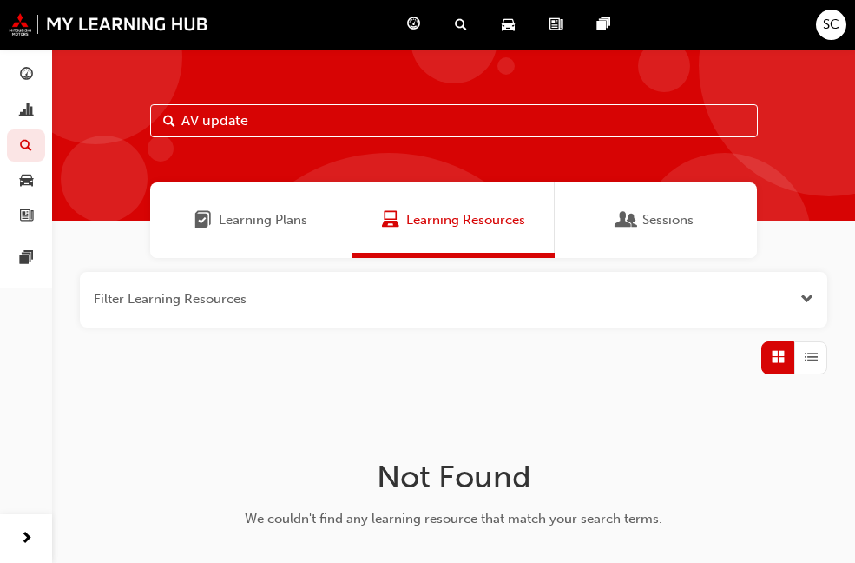
click at [211, 228] on span "Learning Plans" at bounding box center [202, 220] width 17 height 20
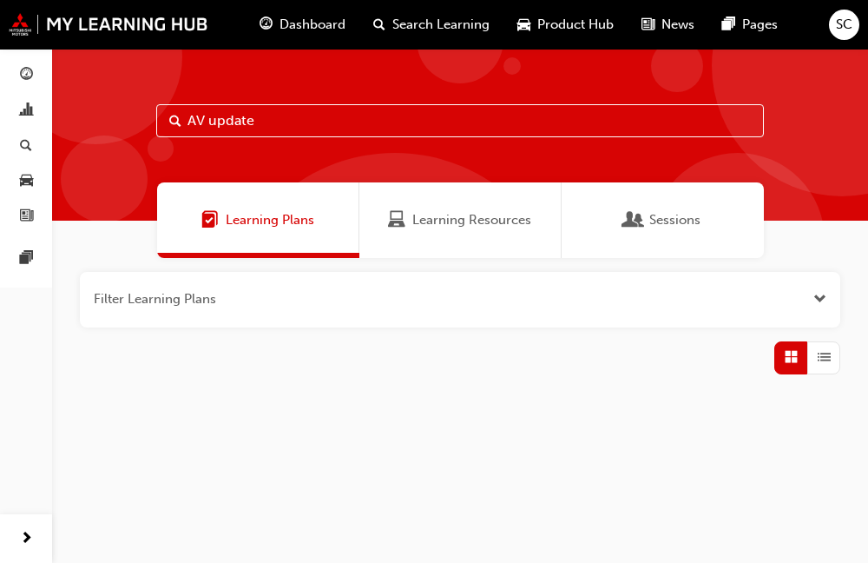
click at [612, 205] on div "Sessions" at bounding box center [663, 220] width 202 height 76
